Goal: Navigation & Orientation: Go to known website

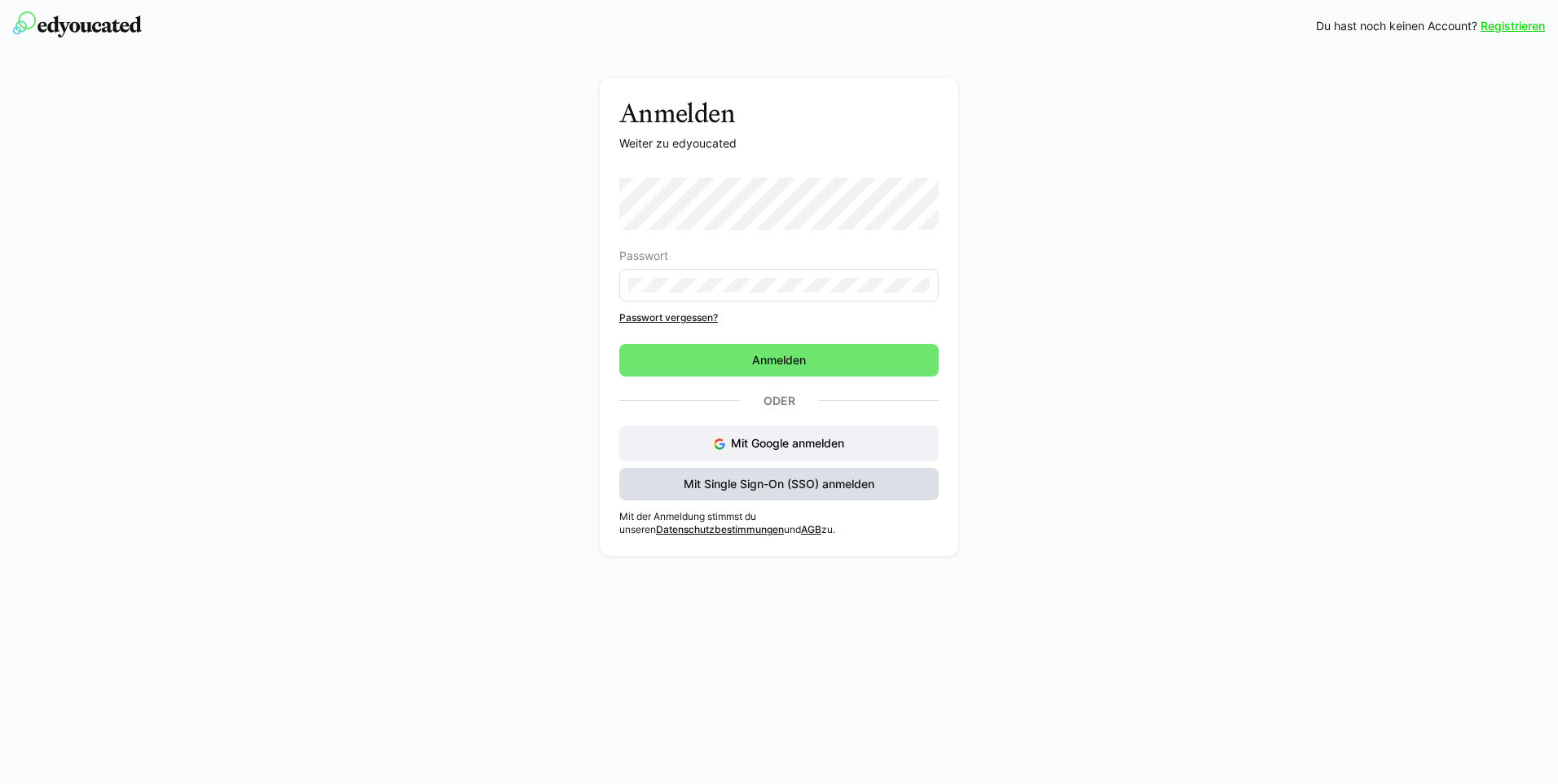
click at [739, 486] on span "Mit Single Sign-On (SSO) anmelden" at bounding box center [779, 484] width 196 height 16
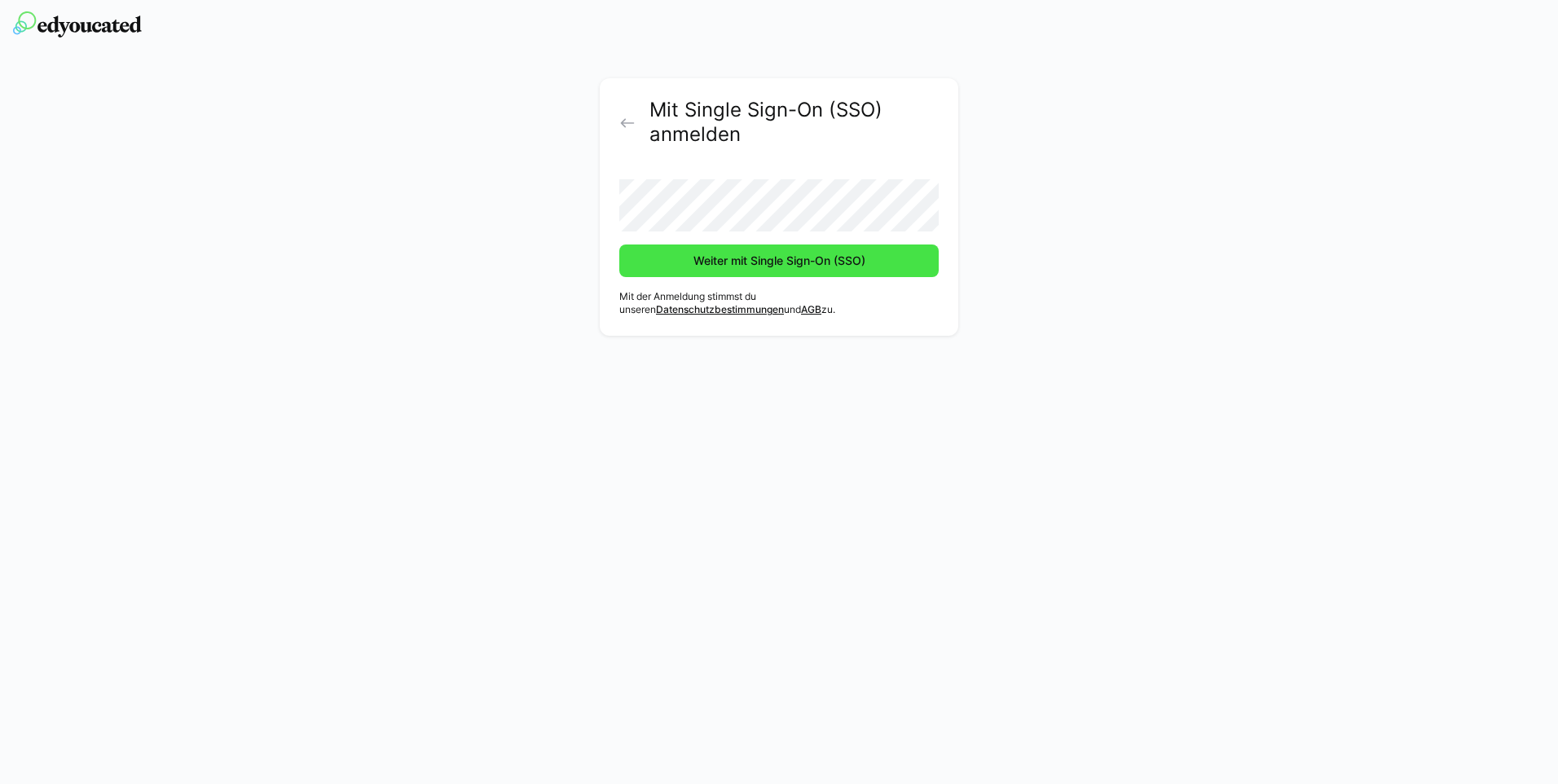
click at [711, 254] on span "Weiter mit Single Sign-On (SSO)" at bounding box center [779, 260] width 177 height 16
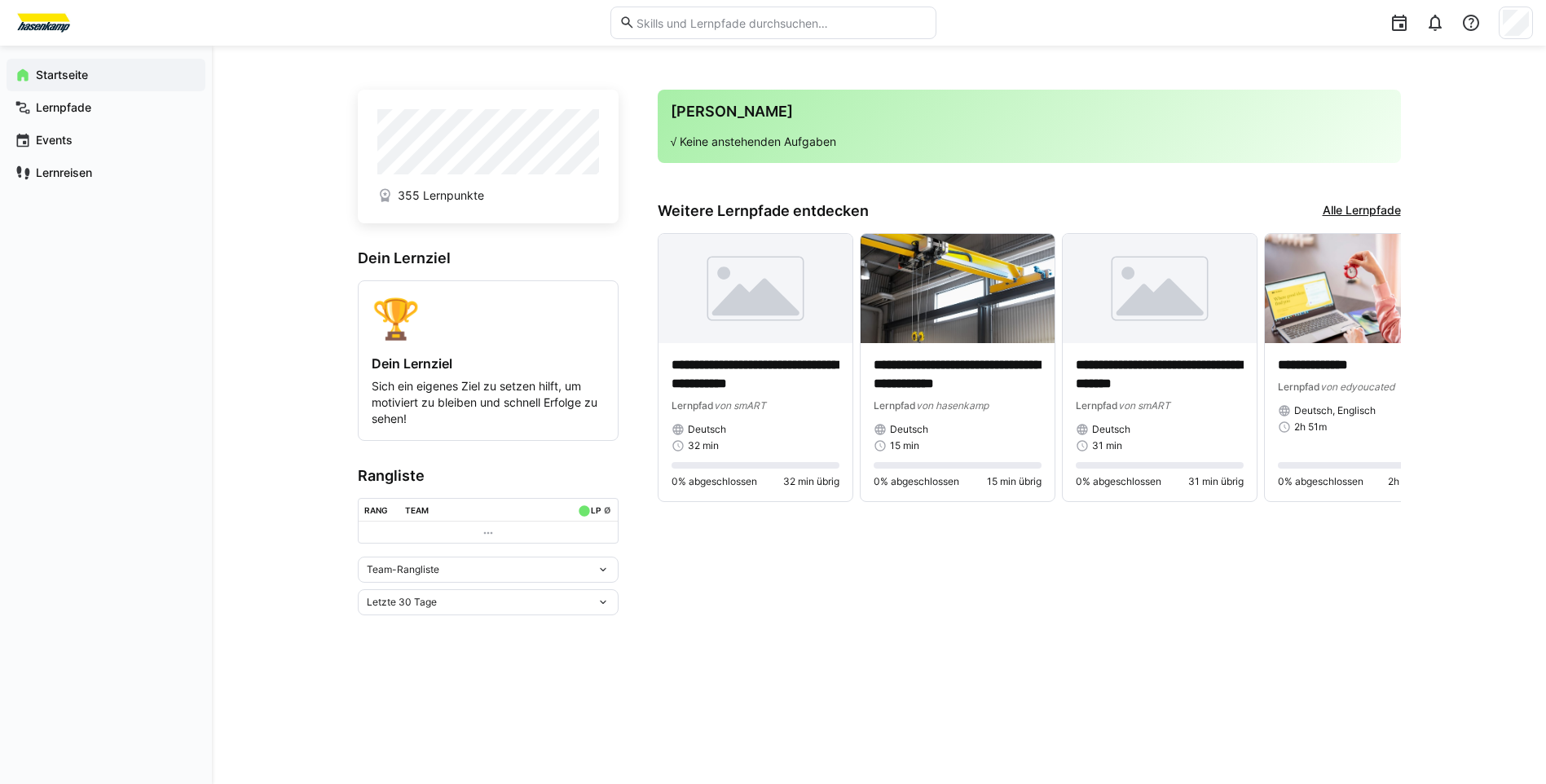
click at [976, 529] on app-home-right "**********" at bounding box center [1030, 352] width 744 height 526
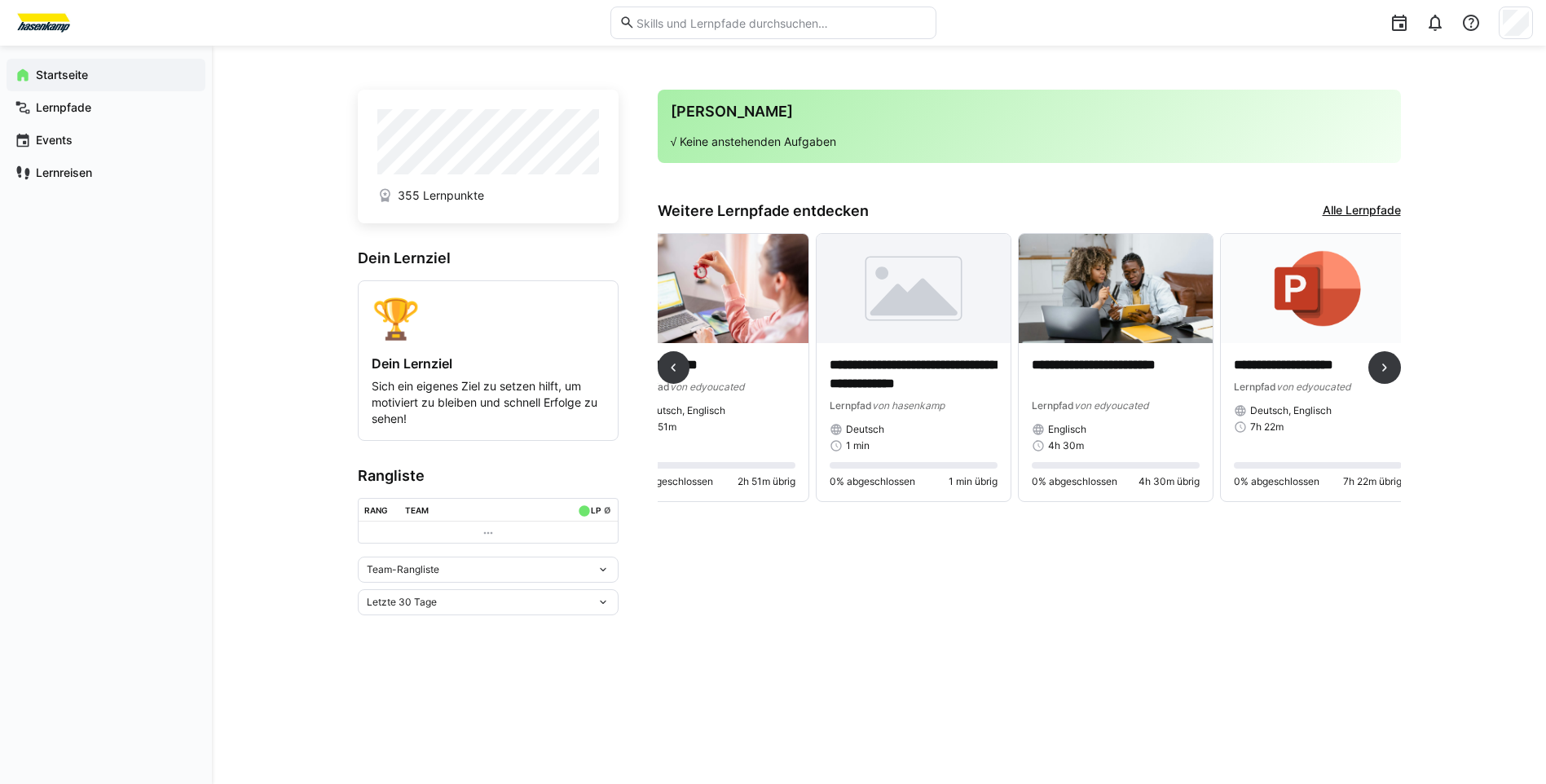
scroll to position [0, 1301]
